Goal: Contribute content

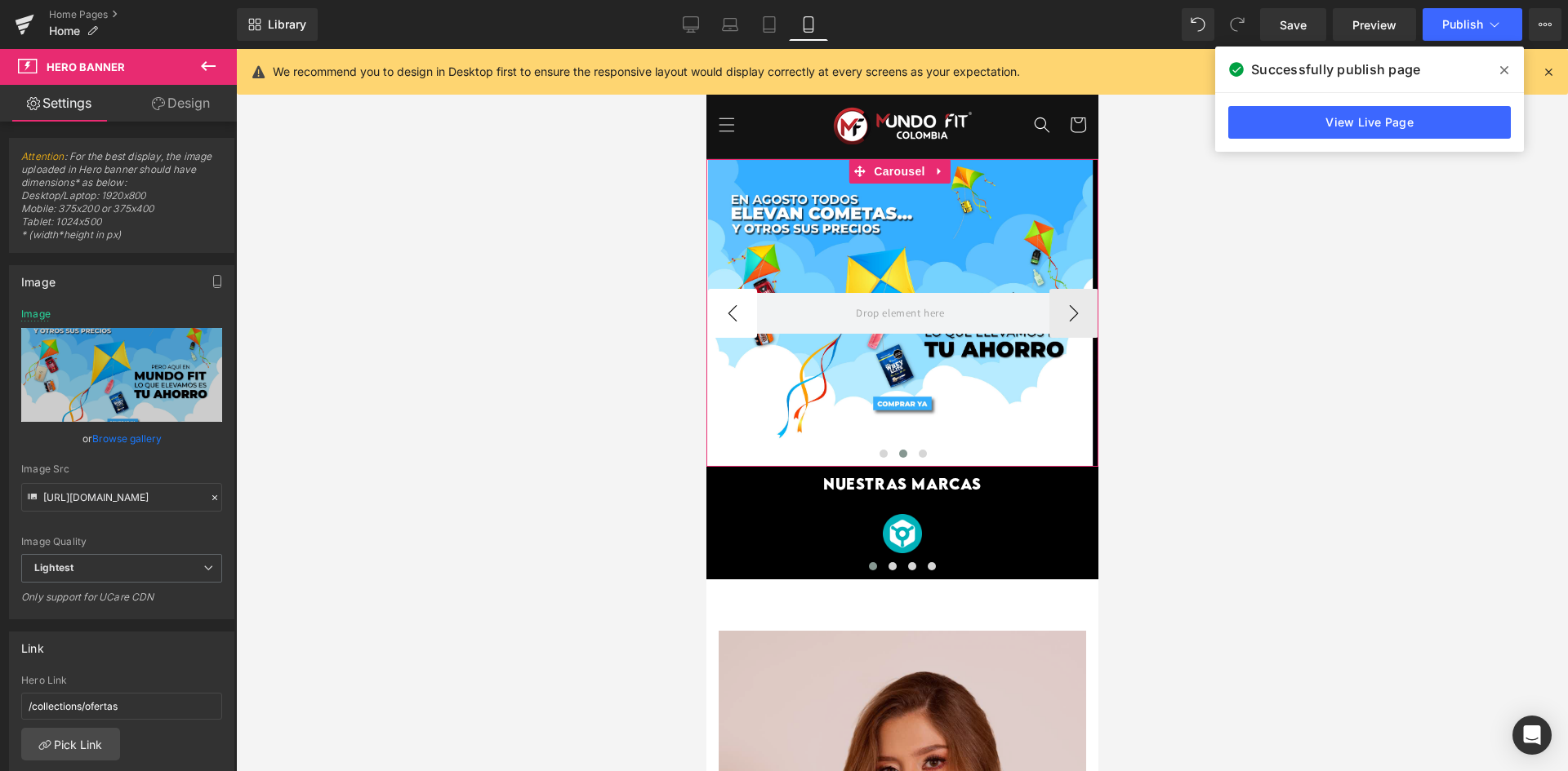
click at [728, 298] on button "‹" at bounding box center [731, 313] width 49 height 49
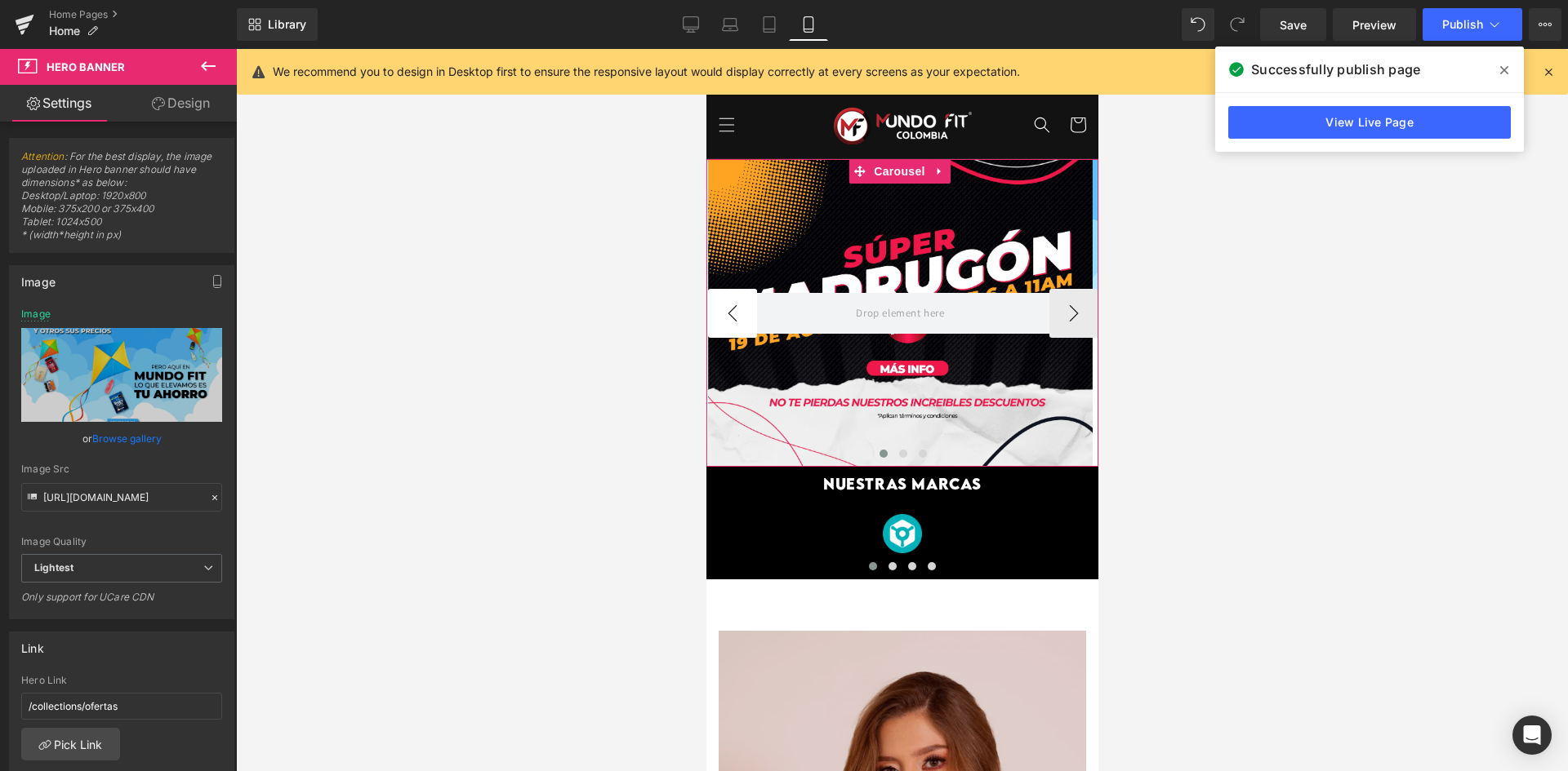
click at [728, 298] on button "‹" at bounding box center [731, 313] width 49 height 49
click at [786, 247] on div at bounding box center [899, 313] width 385 height 308
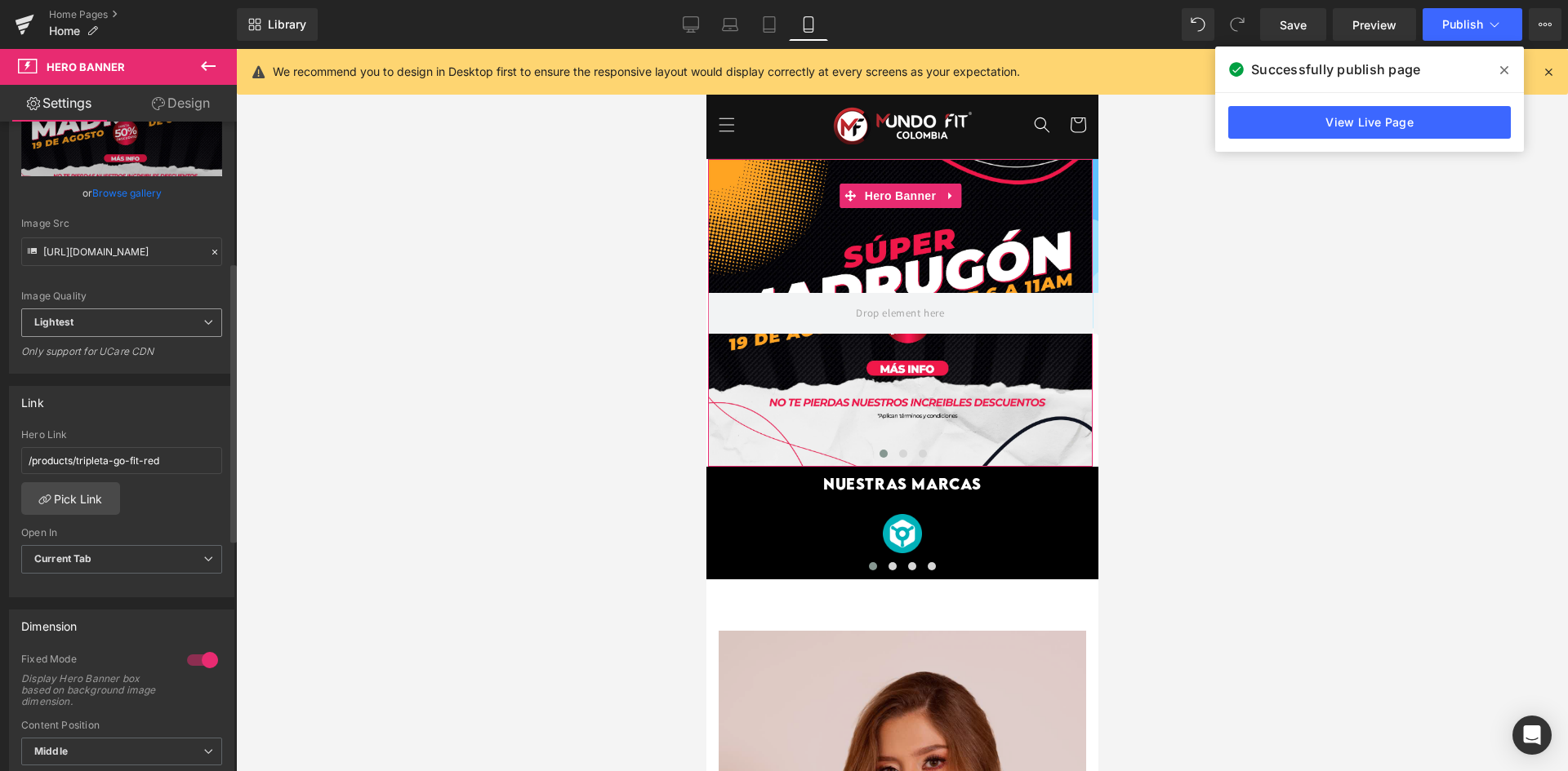
scroll to position [326, 0]
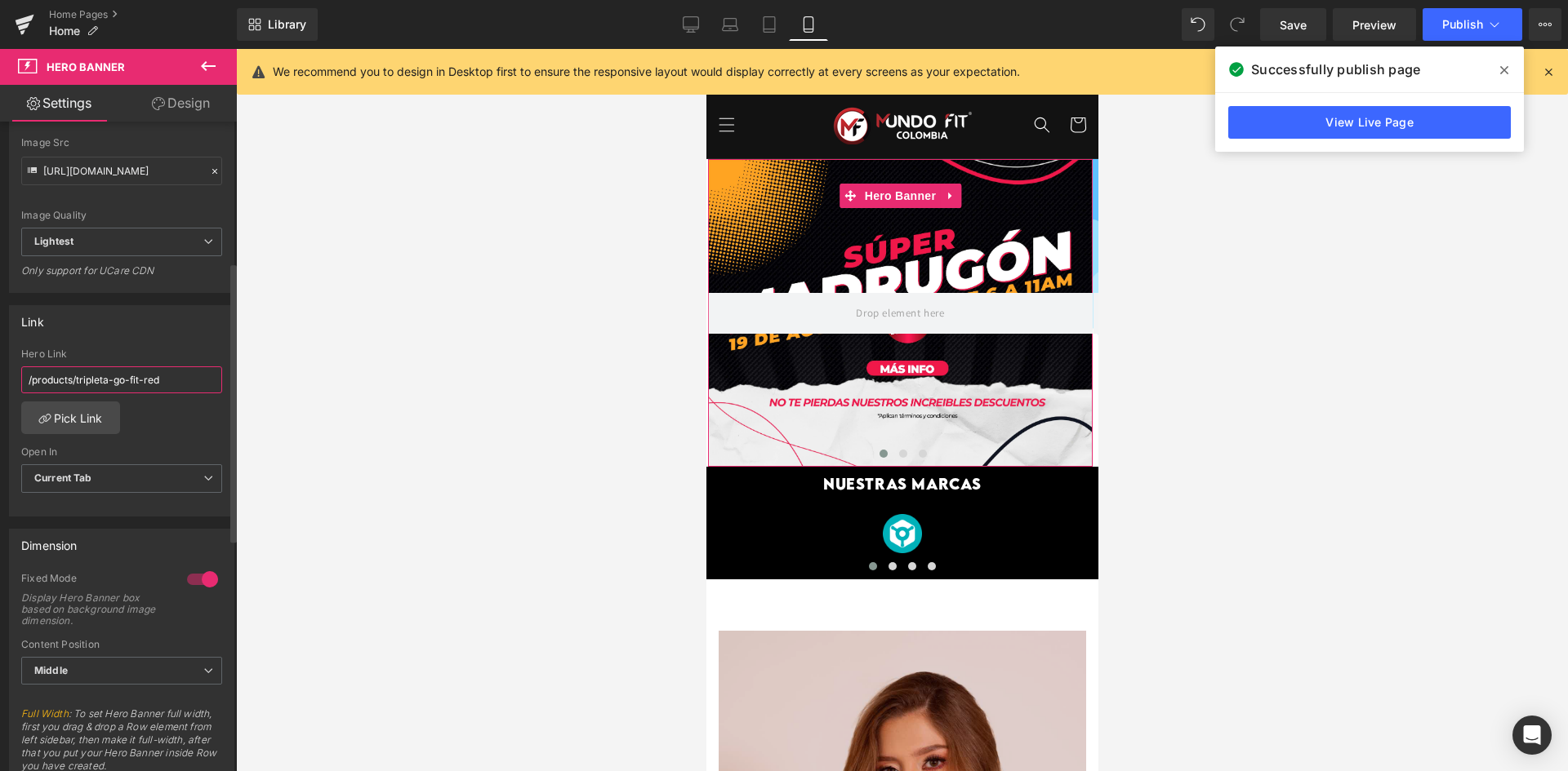
click at [131, 388] on input "/products/tripleta-go-fit-red" at bounding box center [121, 379] width 201 height 27
click at [131, 385] on input "/products/tripleta-go-fit-red" at bounding box center [121, 379] width 201 height 27
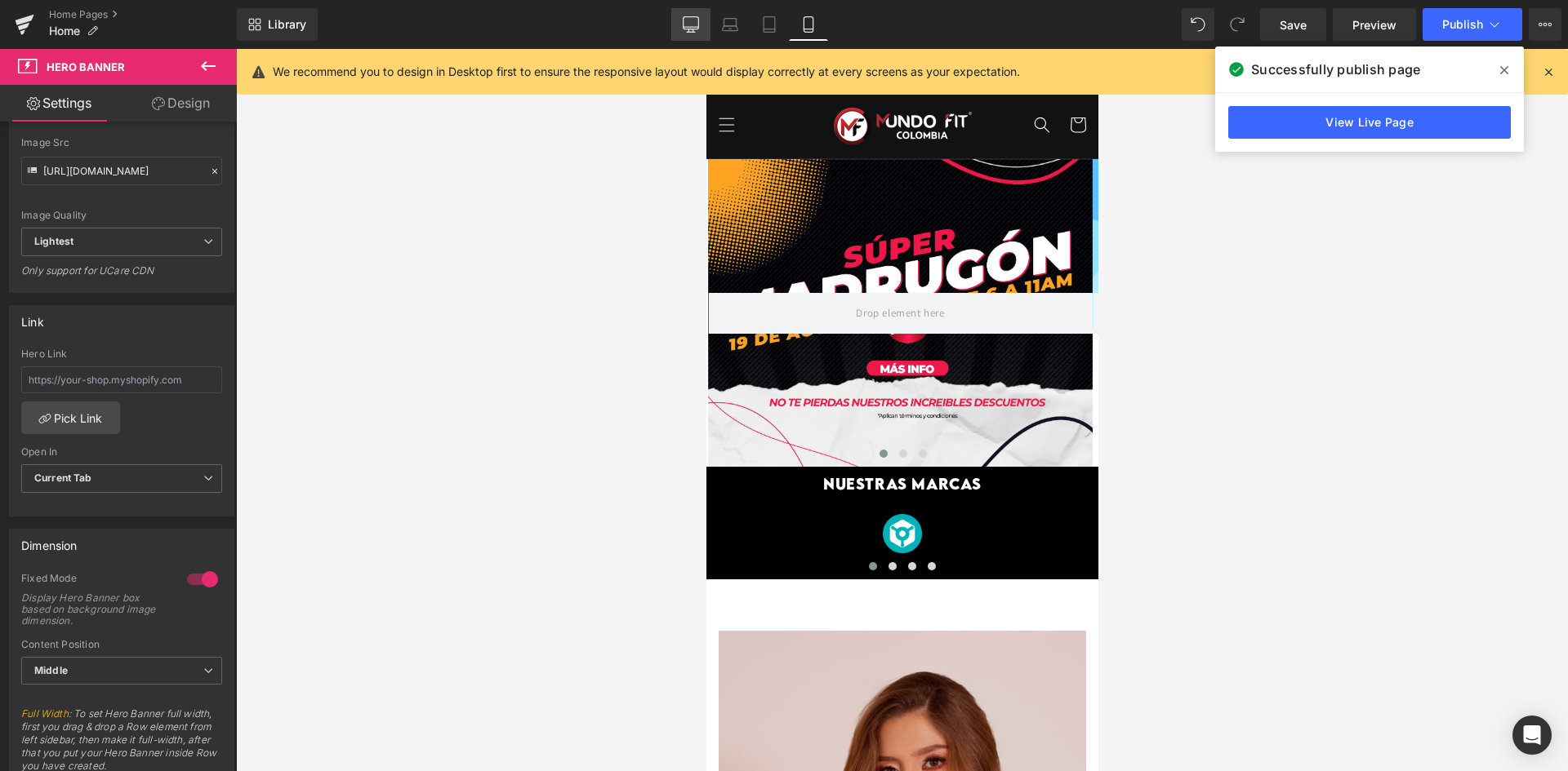
click at [673, 26] on div "Library Mobile Desktop Laptop Tablet Mobile Save Preview Publish Scheduled View…" at bounding box center [902, 24] width 1331 height 33
drag, startPoint x: 685, startPoint y: 23, endPoint x: 702, endPoint y: 46, distance: 28.6
click at [686, 23] on icon at bounding box center [690, 24] width 17 height 17
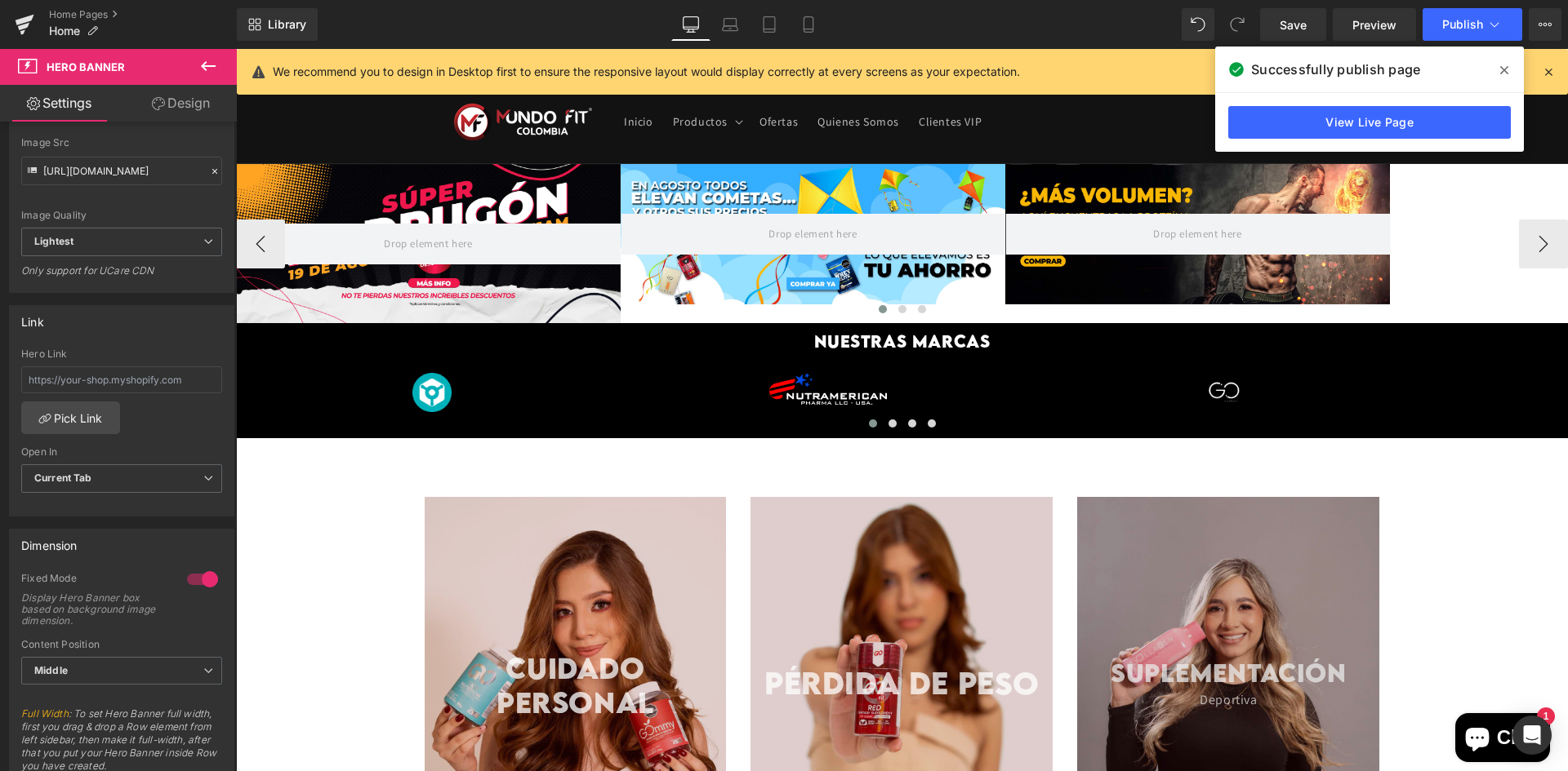
type input "[URL][DOMAIN_NAME]"
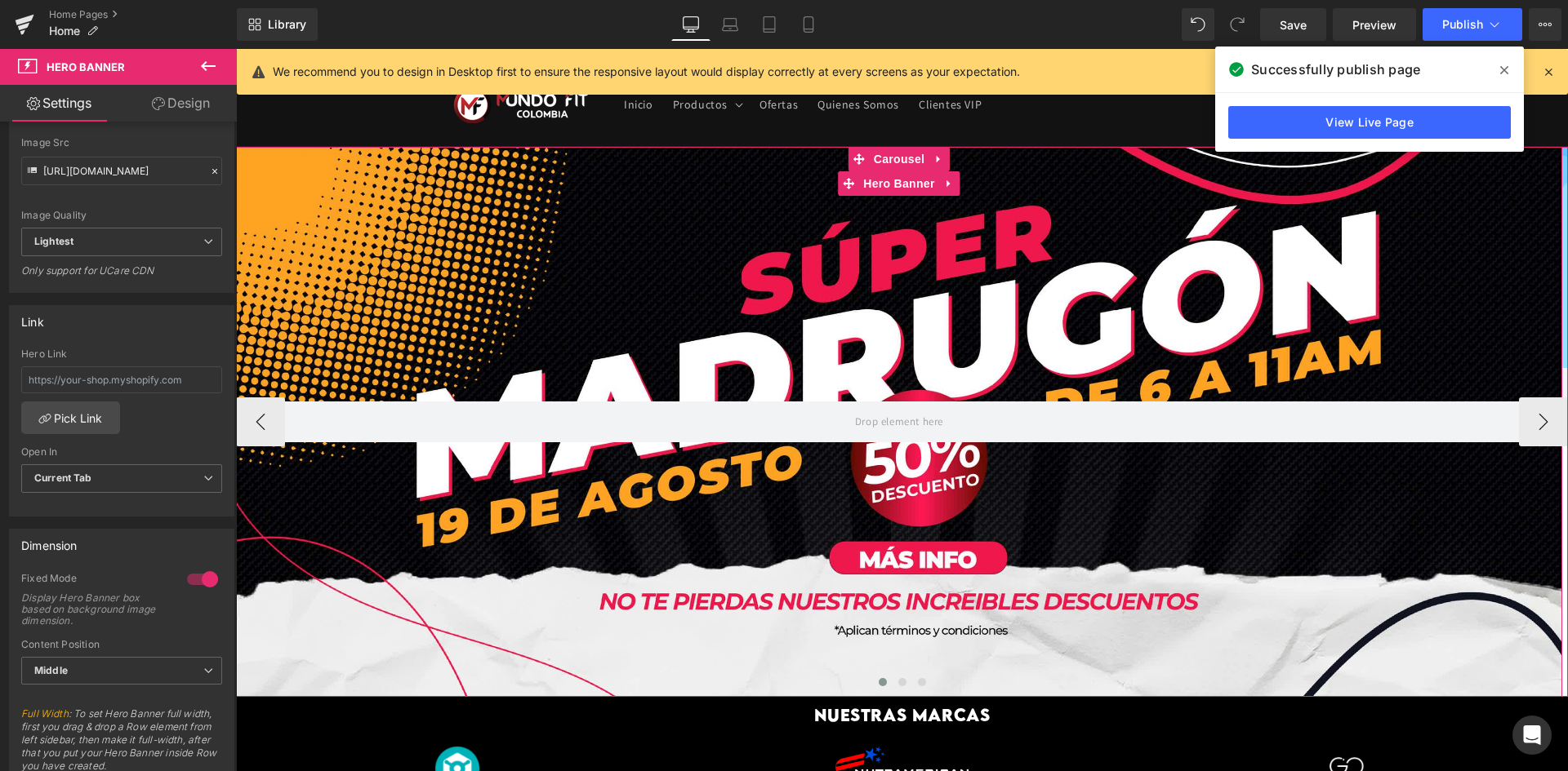
click at [665, 269] on div at bounding box center [898, 422] width 1326 height 550
click at [512, 401] on span at bounding box center [898, 421] width 1326 height 41
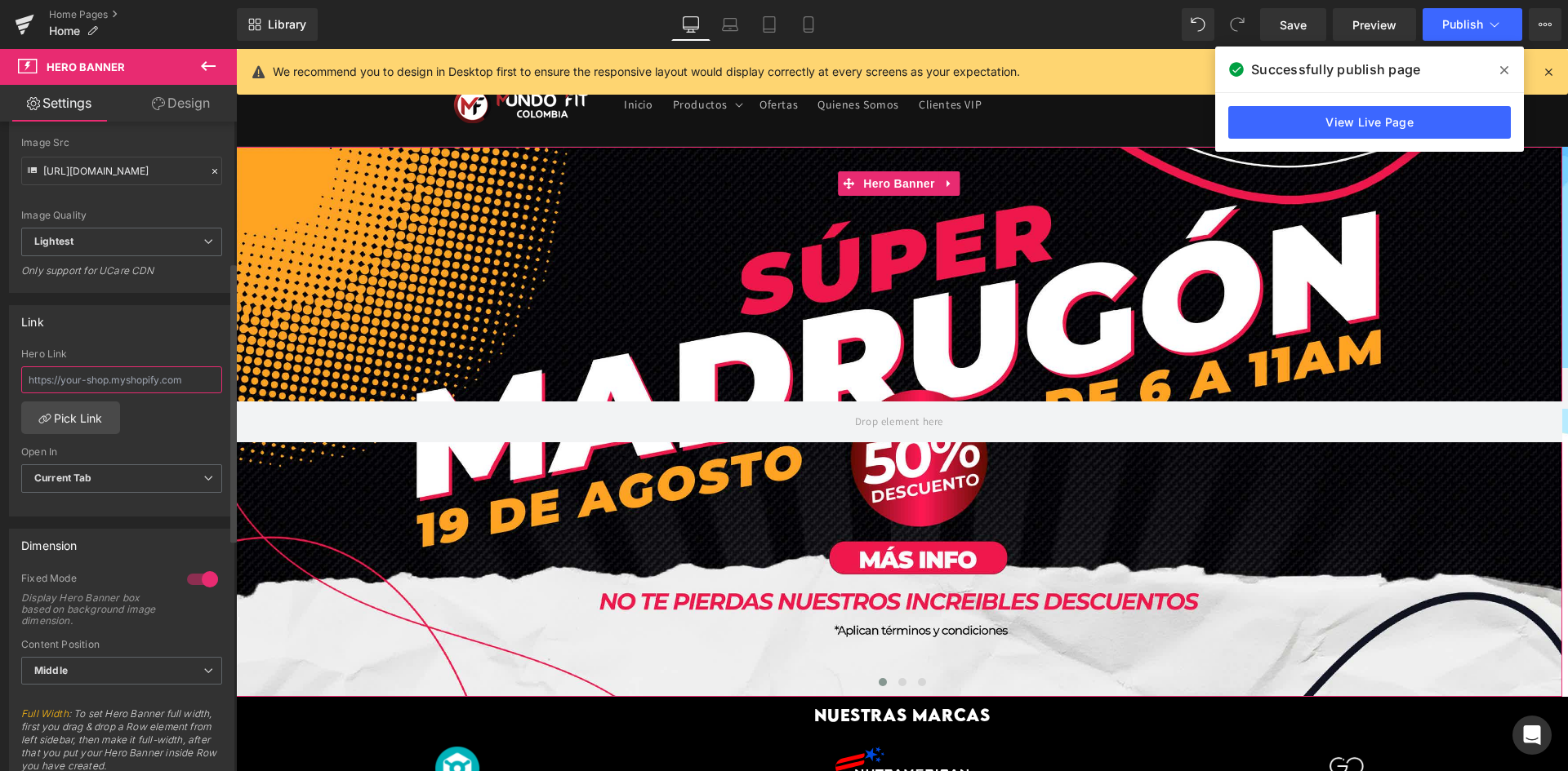
click at [123, 382] on input "text" at bounding box center [121, 379] width 201 height 27
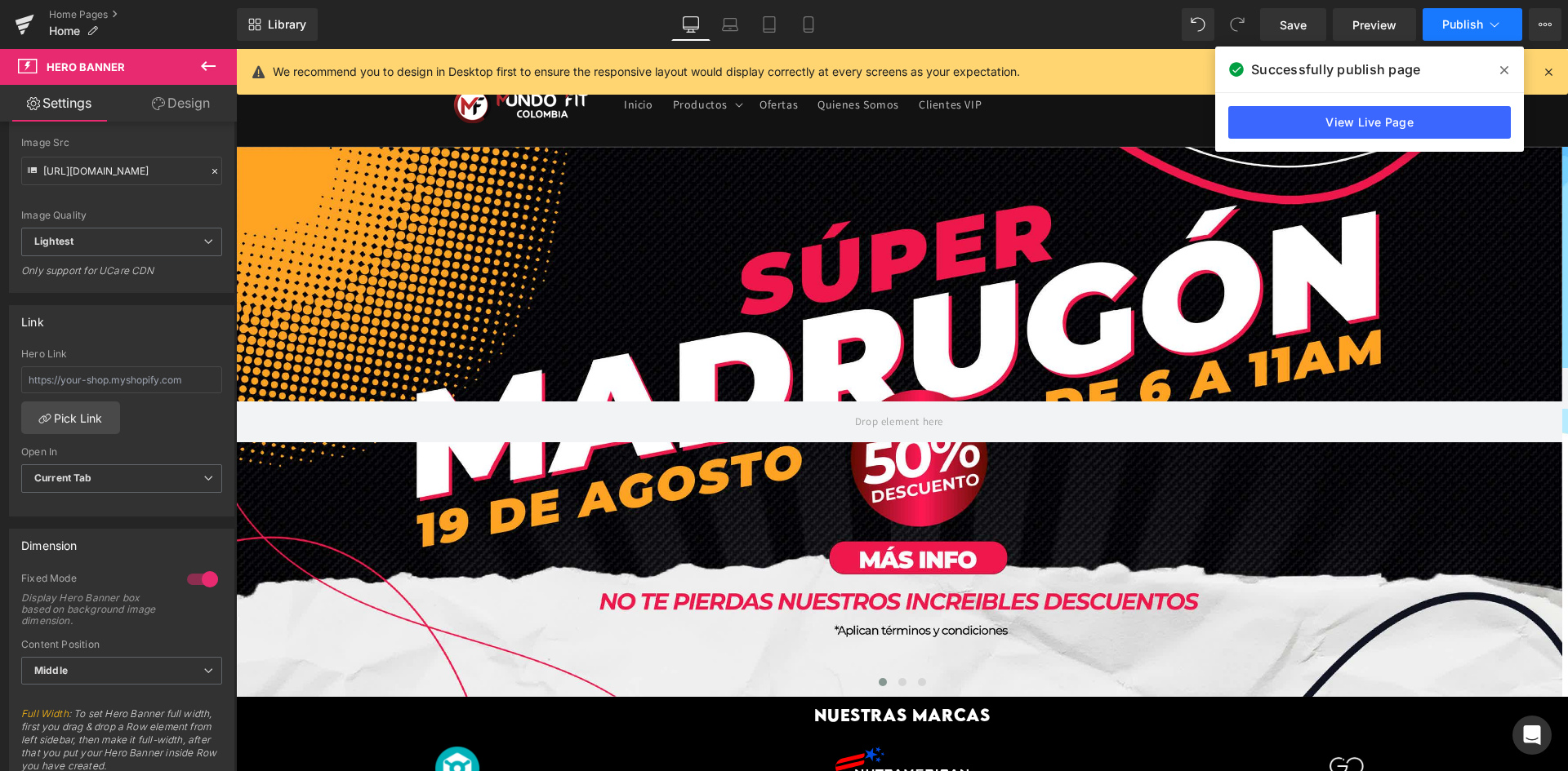
click at [1474, 20] on span "Publish" at bounding box center [1462, 24] width 41 height 13
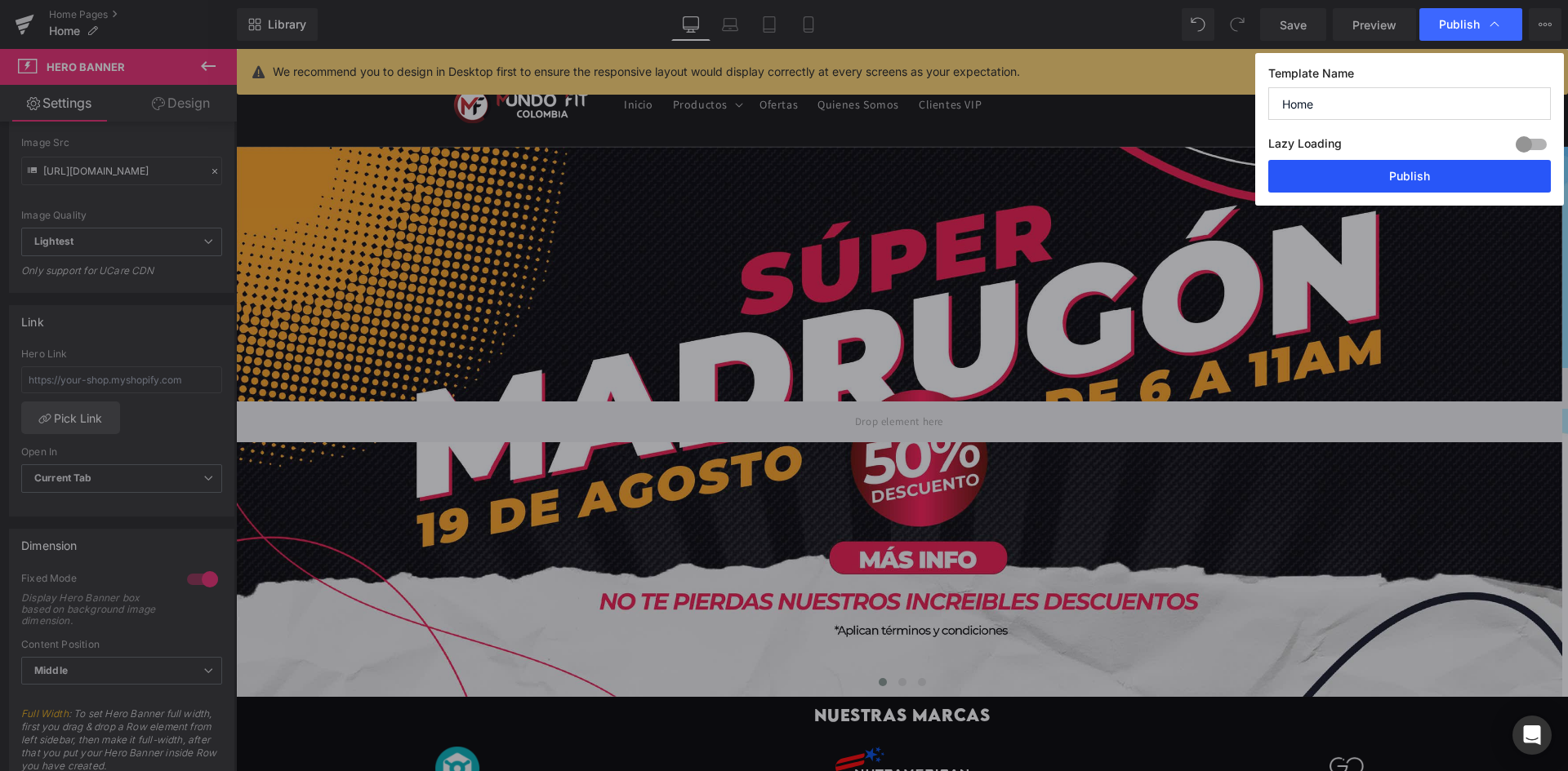
click at [1466, 170] on button "Publish" at bounding box center [1410, 177] width 283 height 33
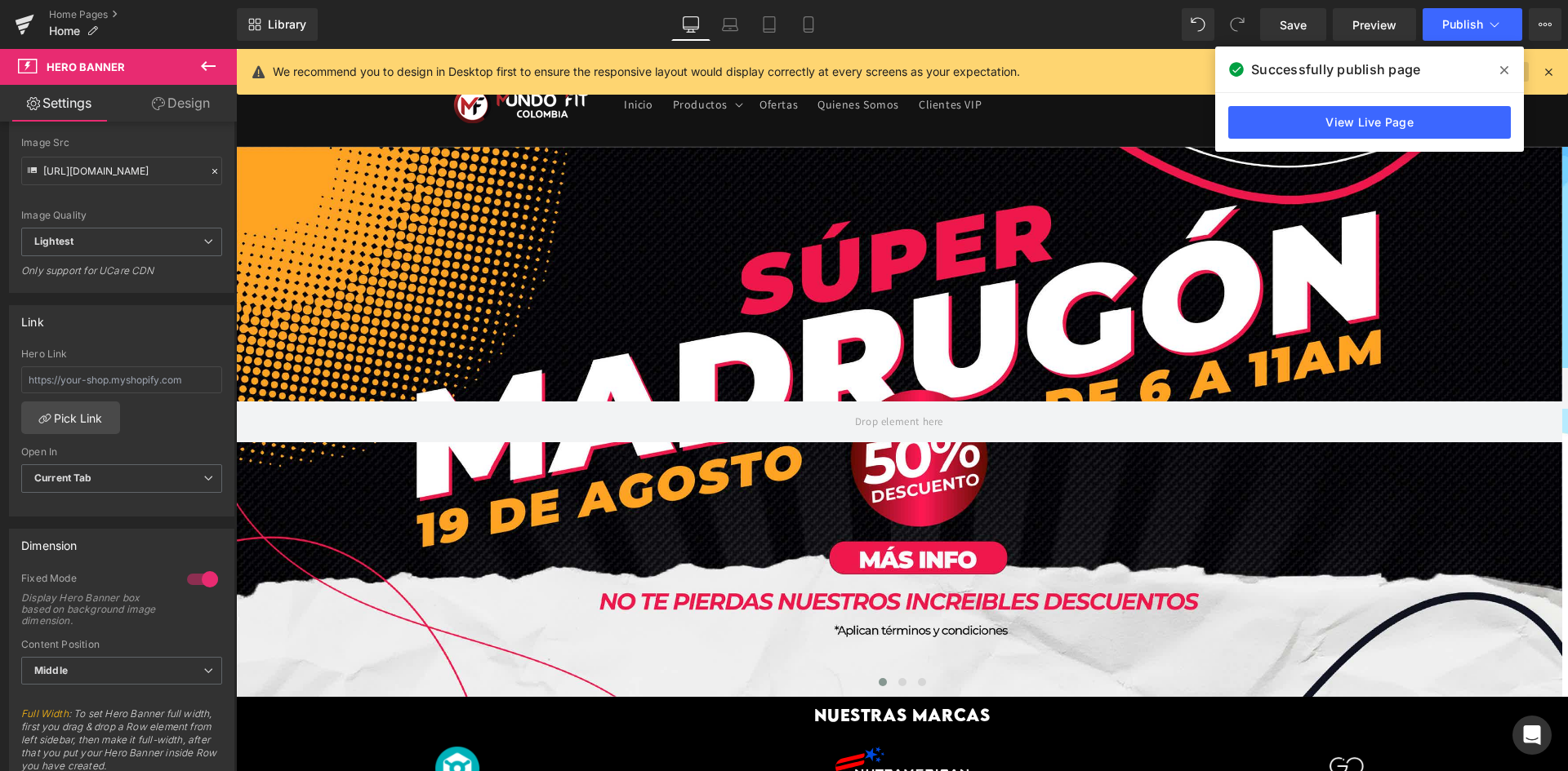
click at [1507, 82] on span at bounding box center [1504, 70] width 26 height 26
